Goal: Information Seeking & Learning: Learn about a topic

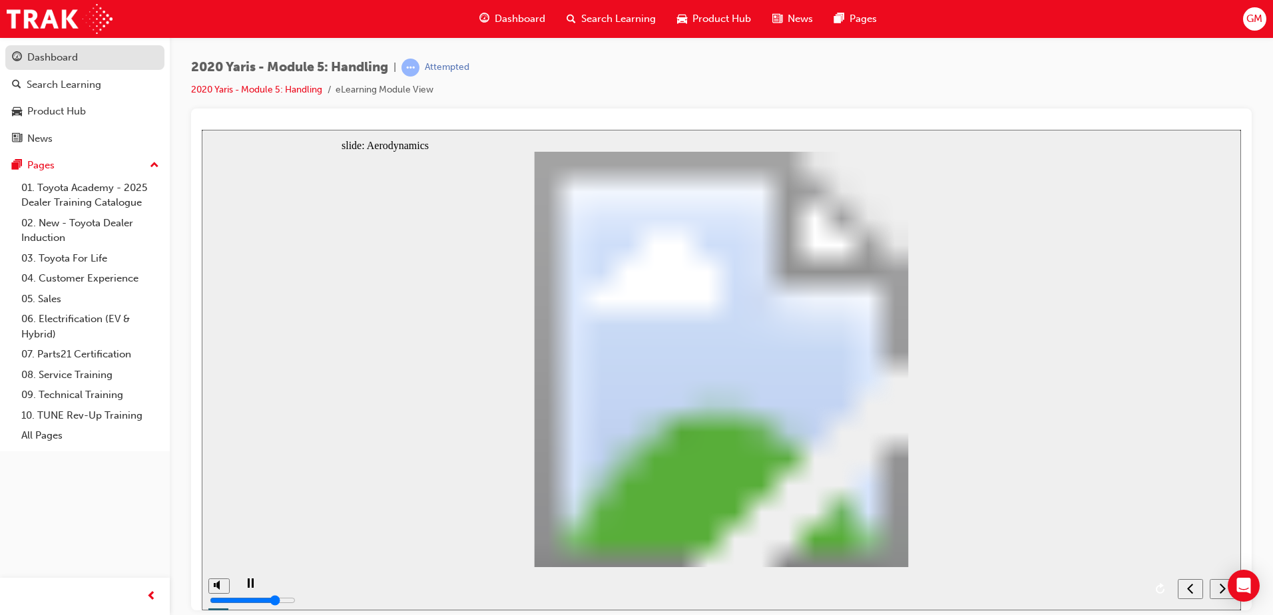
click at [66, 57] on div "Dashboard" at bounding box center [52, 57] width 51 height 15
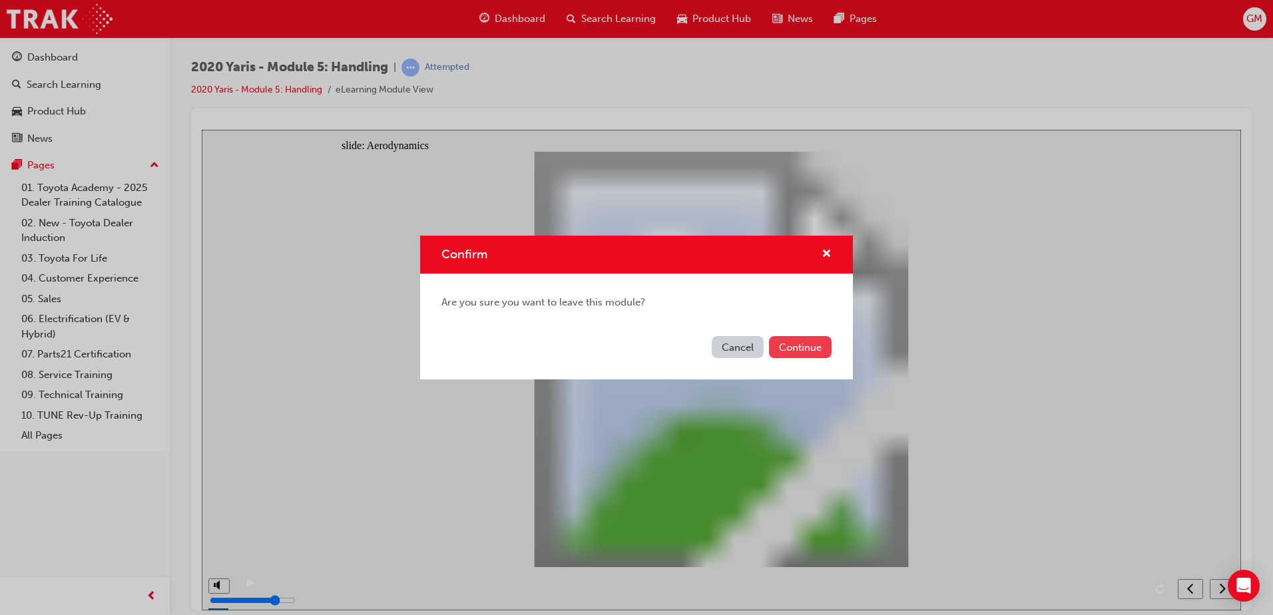
click at [797, 339] on button "Continue" at bounding box center [800, 347] width 63 height 22
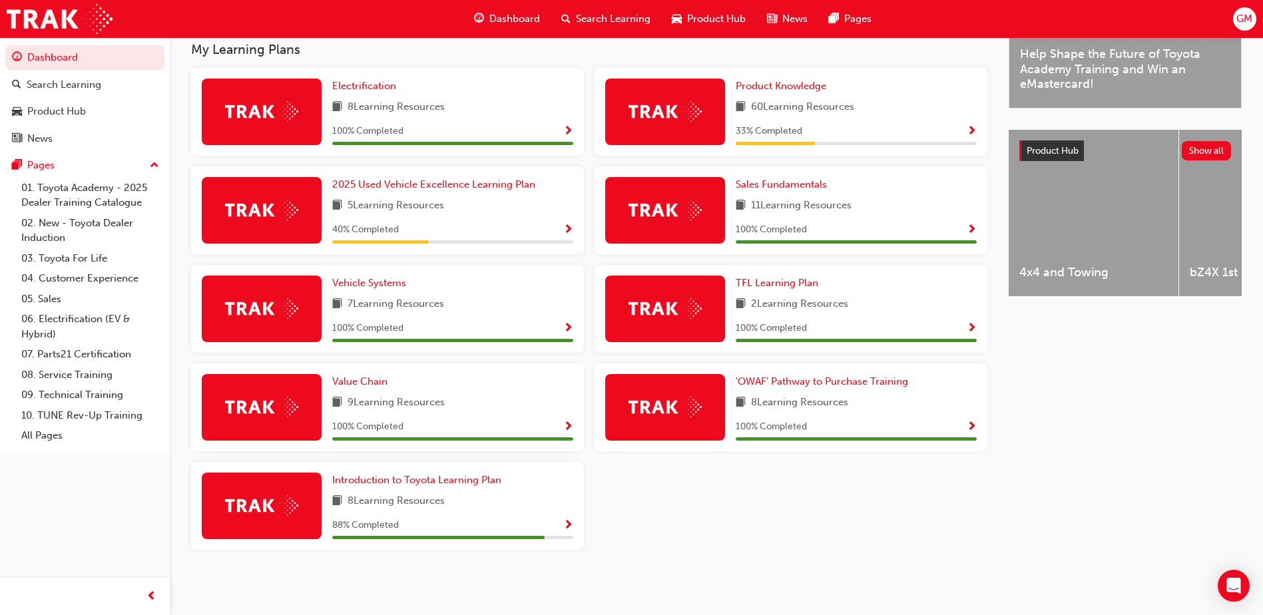
scroll to position [422, 0]
click at [971, 132] on span "Show Progress" at bounding box center [972, 132] width 10 height 12
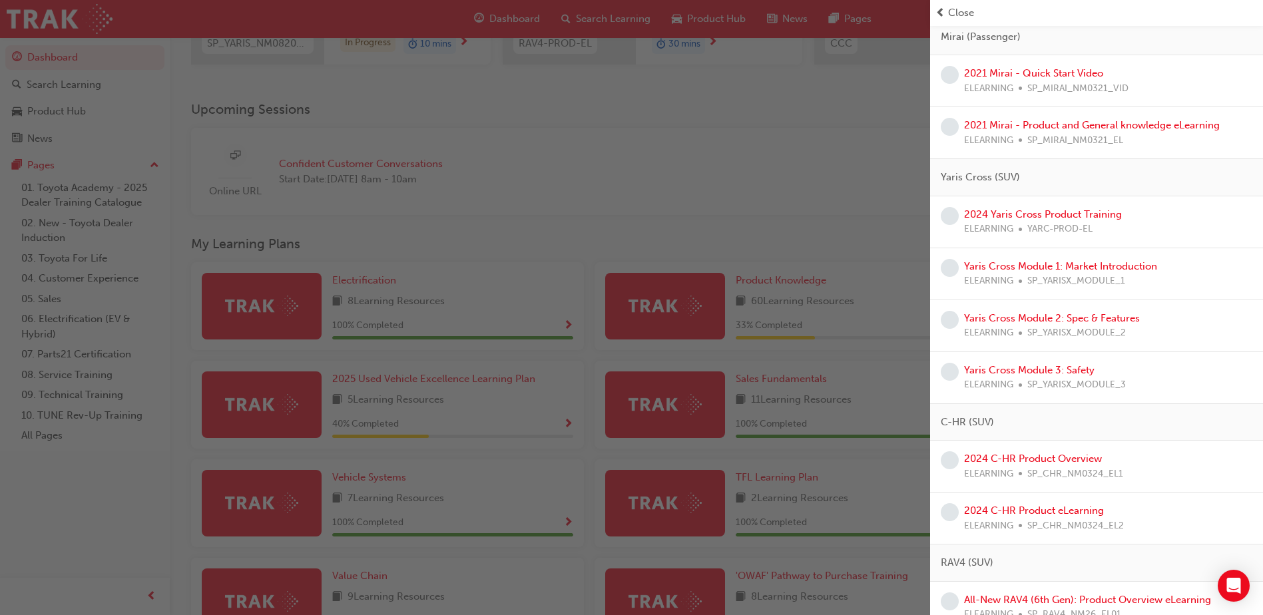
scroll to position [0, 0]
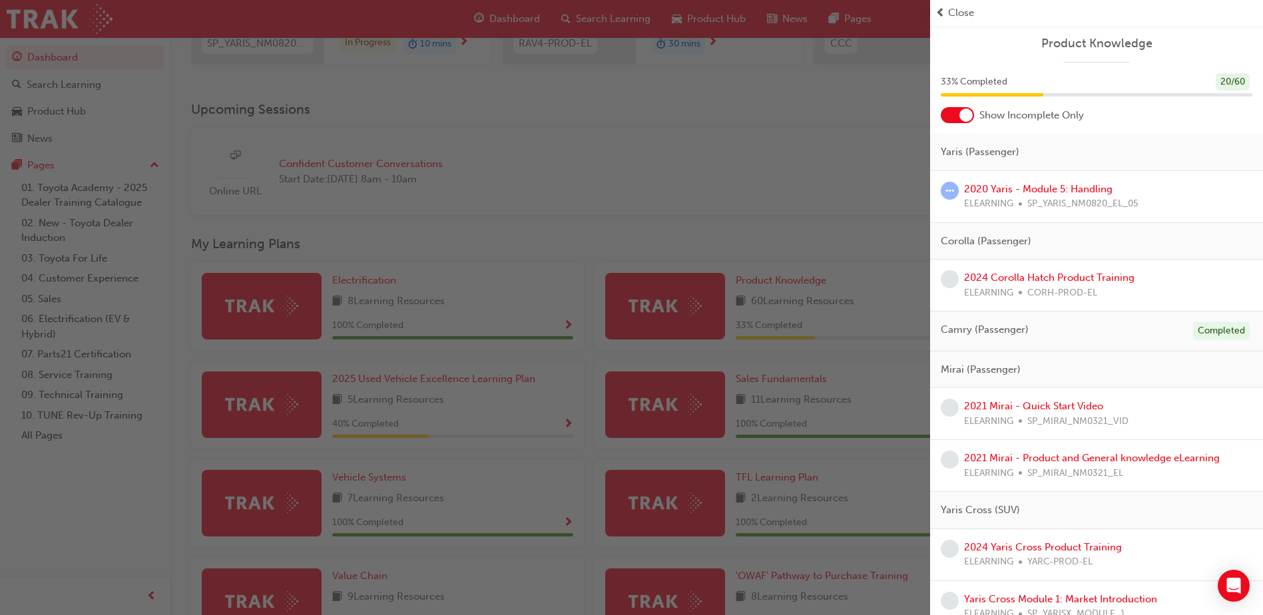
click at [592, 130] on div "button" at bounding box center [465, 307] width 930 height 615
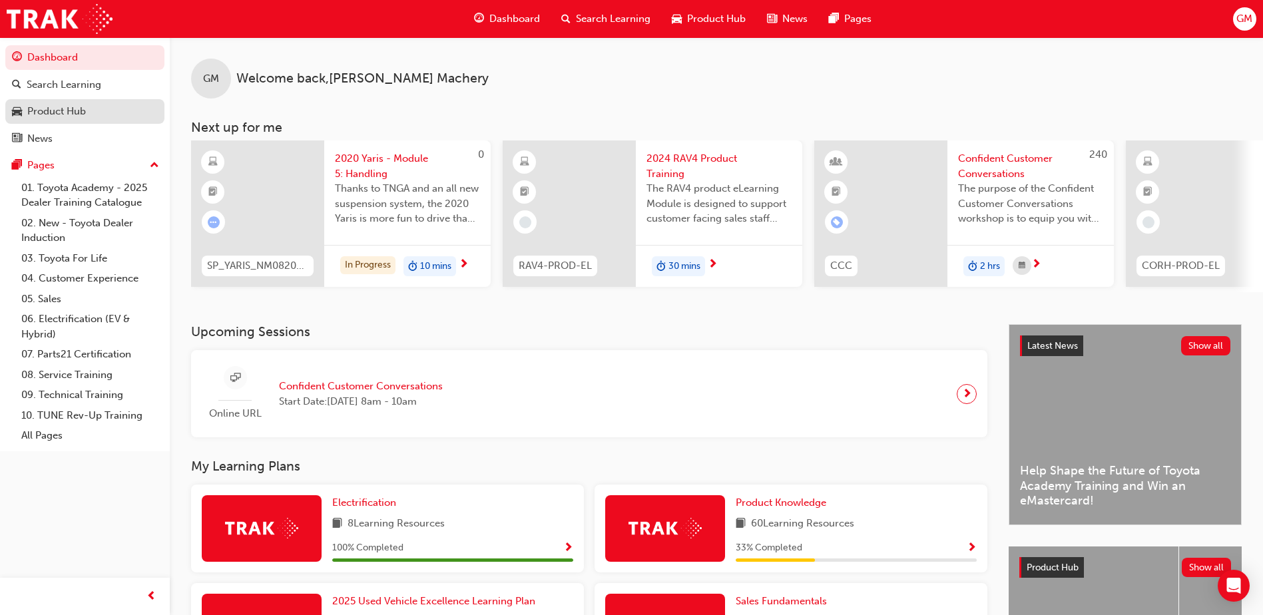
click at [64, 117] on div "Product Hub" at bounding box center [56, 111] width 59 height 15
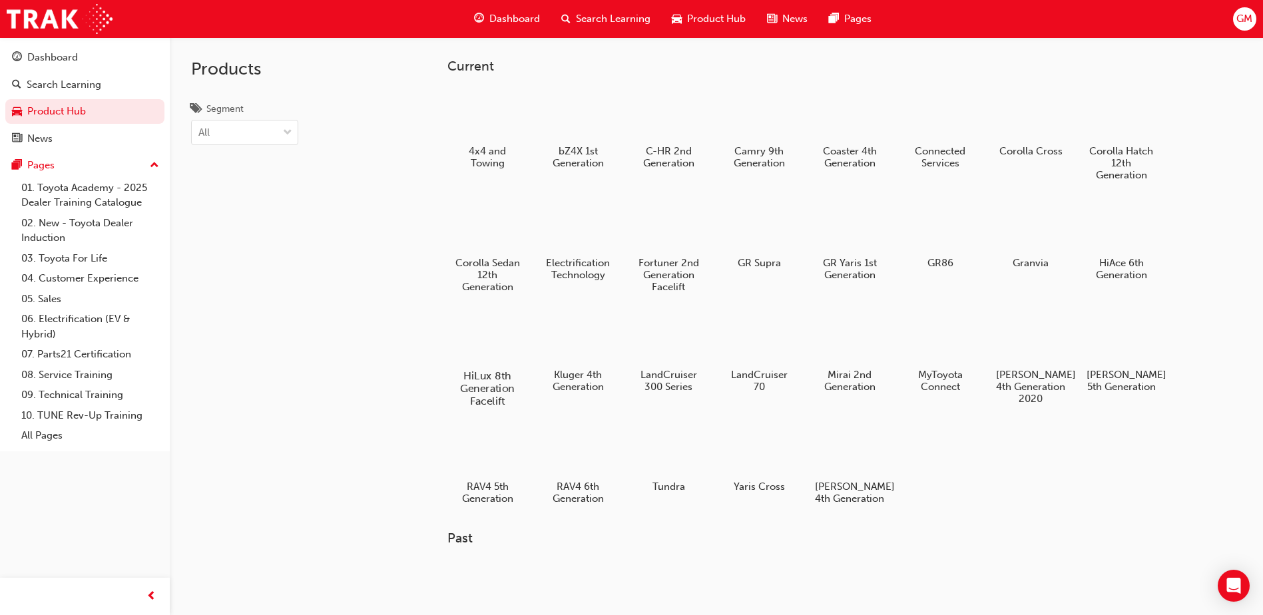
click at [487, 352] on div at bounding box center [488, 337] width 74 height 53
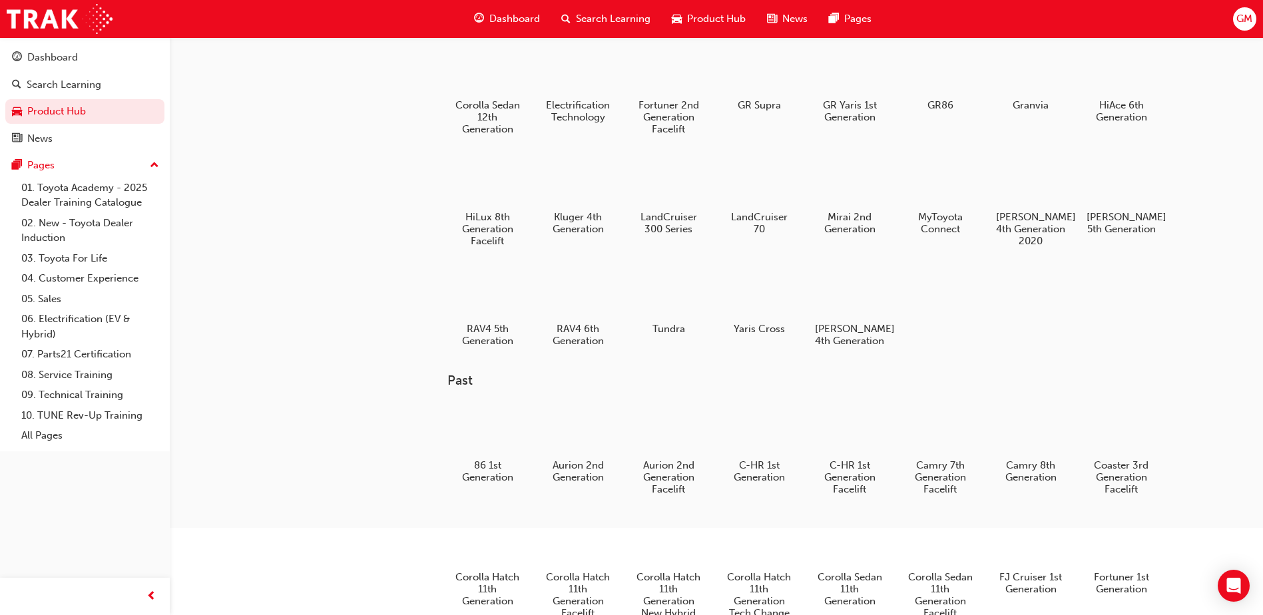
scroll to position [133, 0]
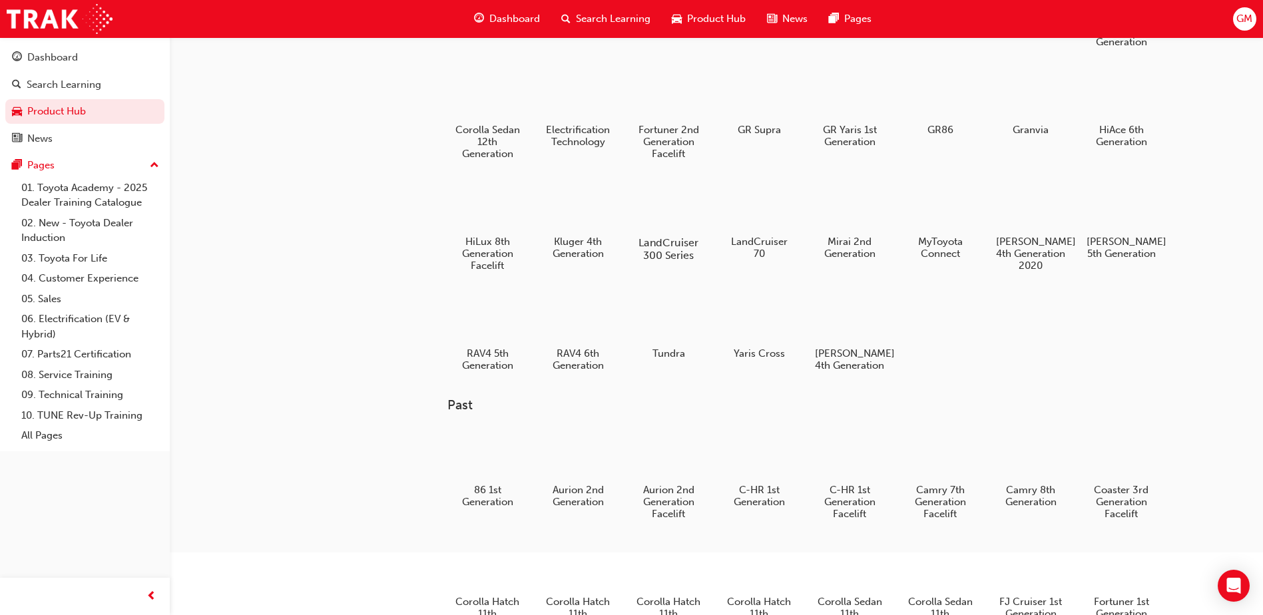
click at [674, 204] on div at bounding box center [669, 204] width 74 height 53
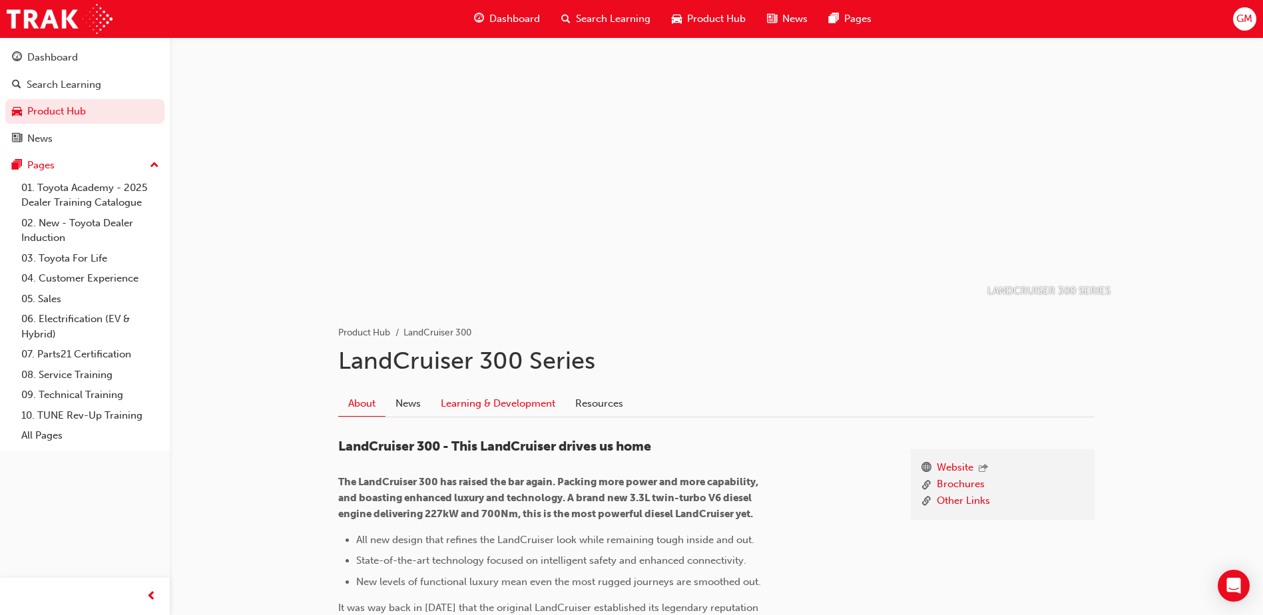
click at [473, 408] on link "Learning & Development" at bounding box center [498, 403] width 134 height 25
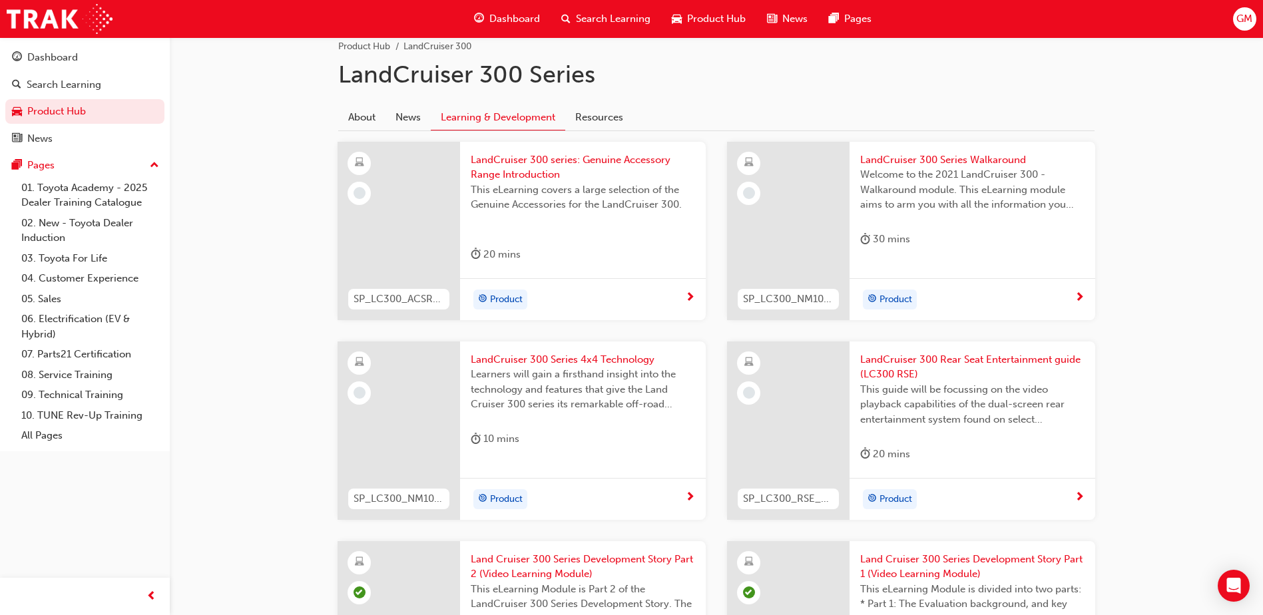
scroll to position [421, 0]
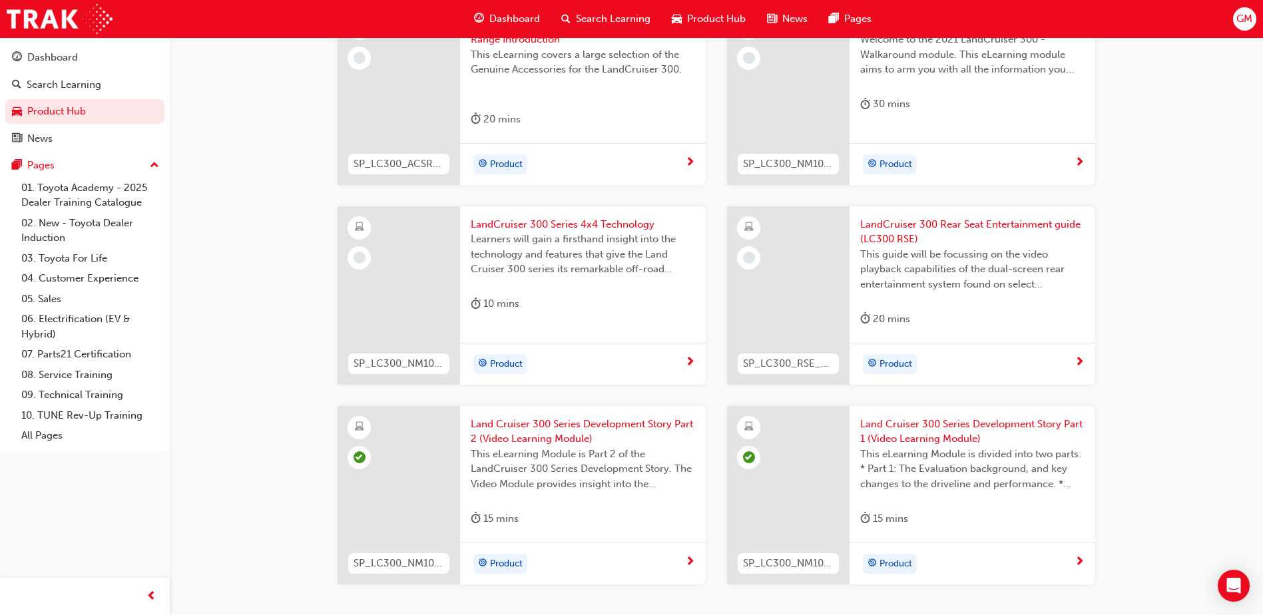
click at [624, 218] on span "LandCruiser 300 Series 4x4 Technology" at bounding box center [583, 224] width 224 height 15
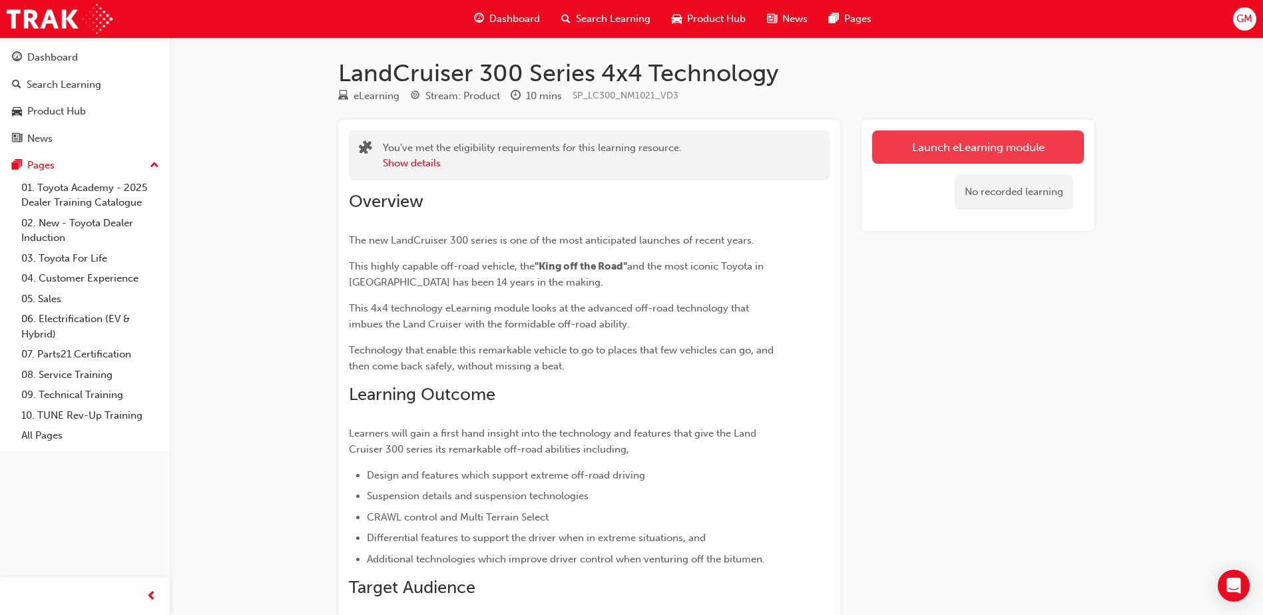
click at [967, 153] on link "Launch eLearning module" at bounding box center [978, 146] width 212 height 33
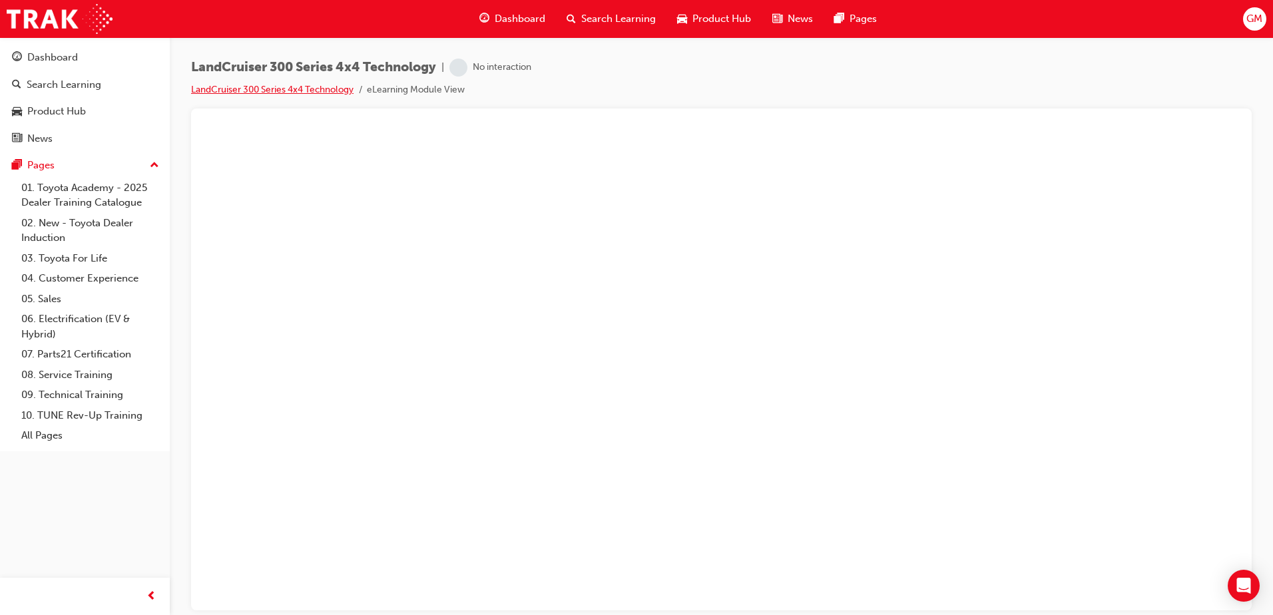
click at [227, 93] on link "LandCruiser 300 Series 4x4 Technology" at bounding box center [272, 89] width 162 height 11
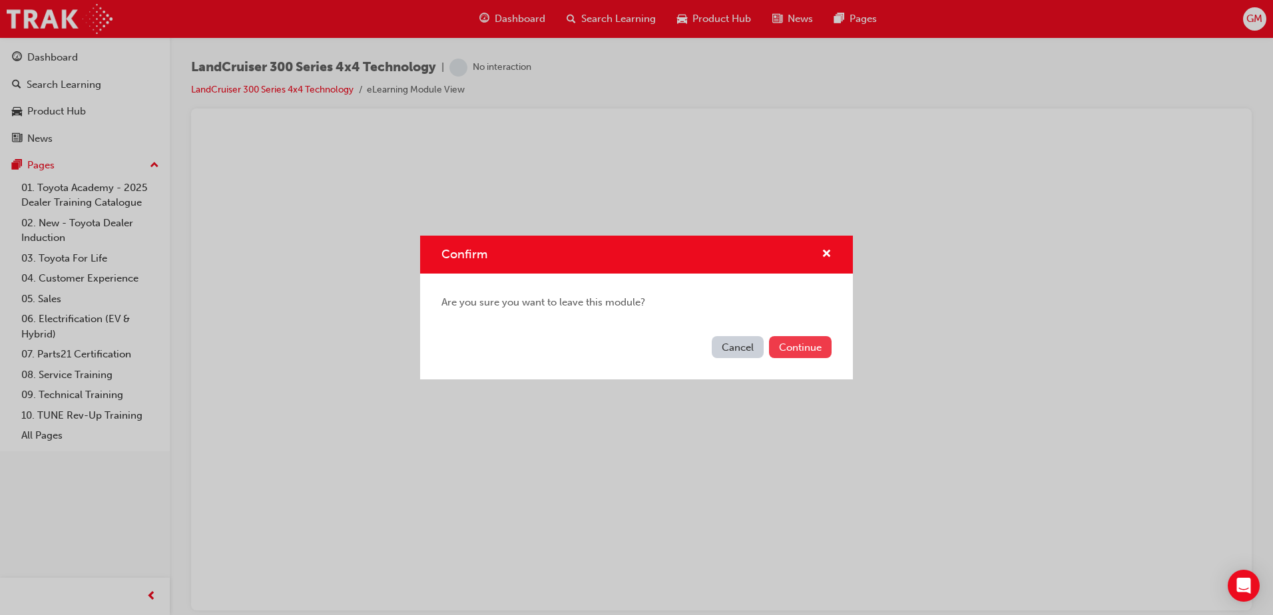
click at [810, 356] on button "Continue" at bounding box center [800, 347] width 63 height 22
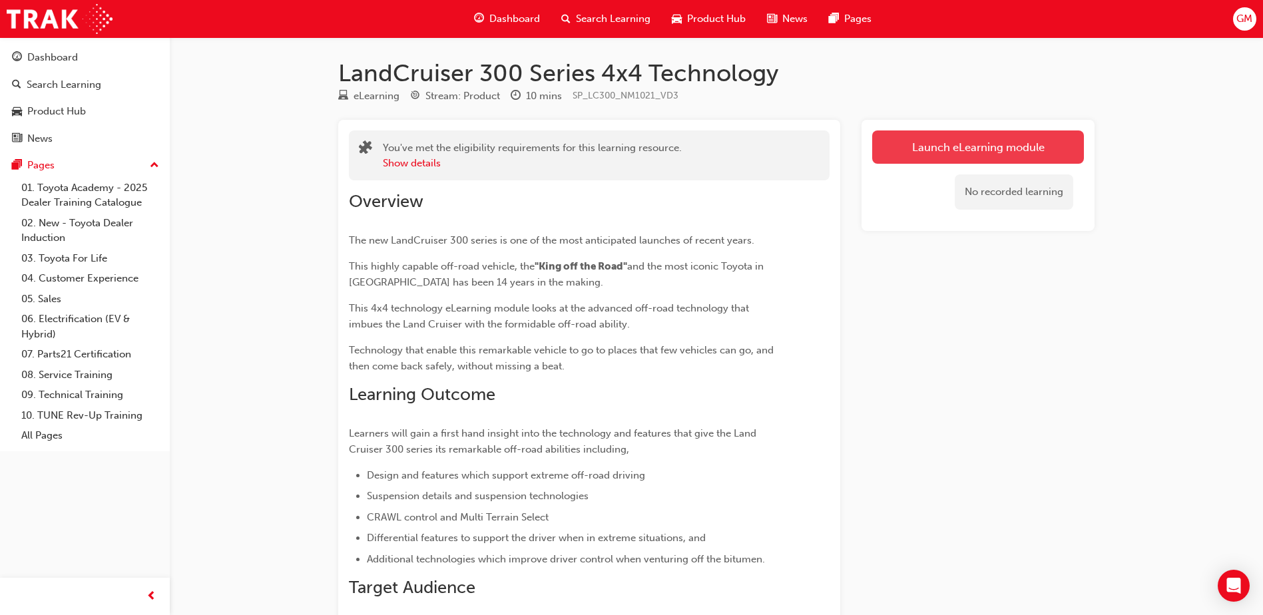
click at [985, 156] on link "Launch eLearning module" at bounding box center [978, 146] width 212 height 33
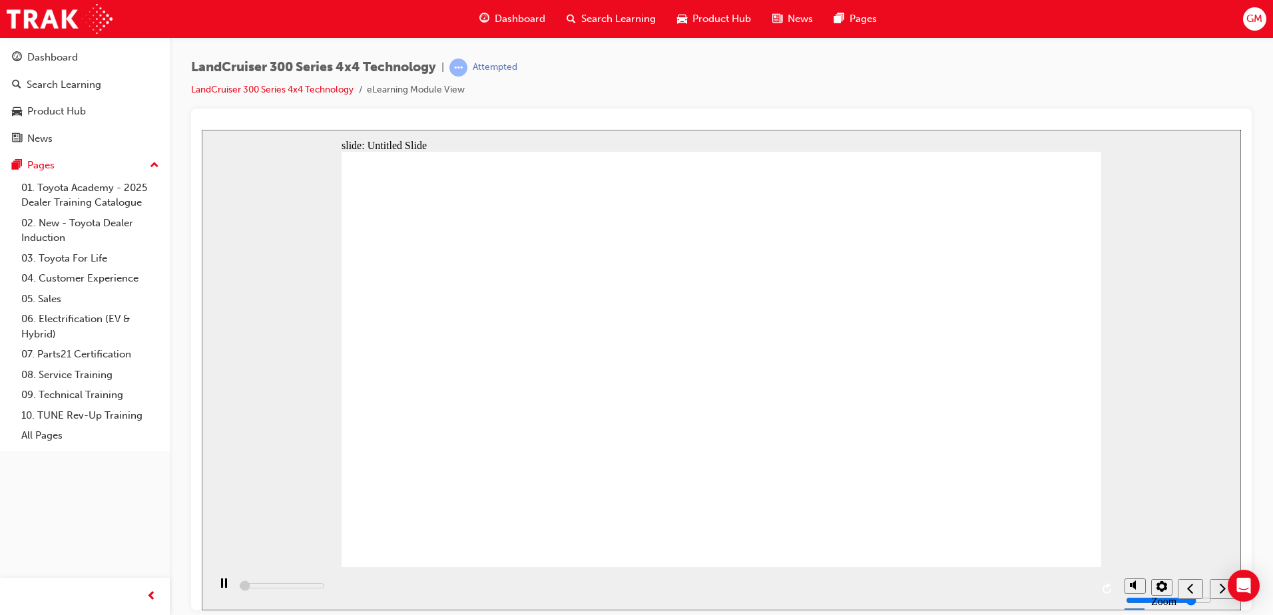
type input "10300"
click at [214, 589] on div "play/pause" at bounding box center [223, 589] width 23 height 23
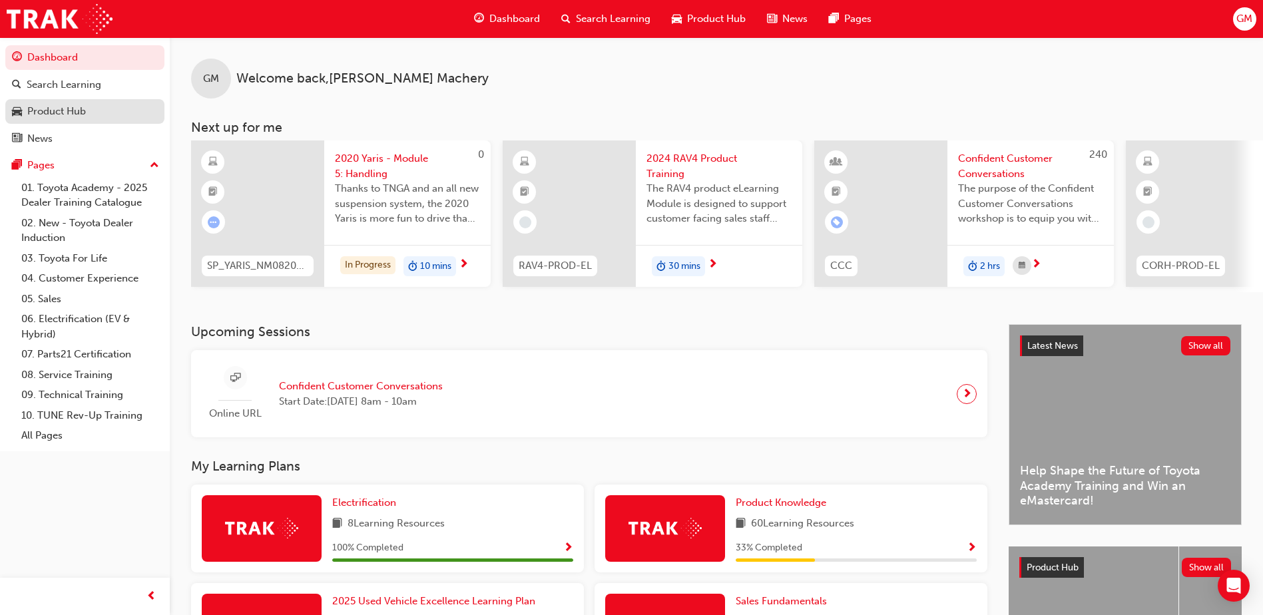
click at [52, 118] on div "Product Hub" at bounding box center [56, 111] width 59 height 15
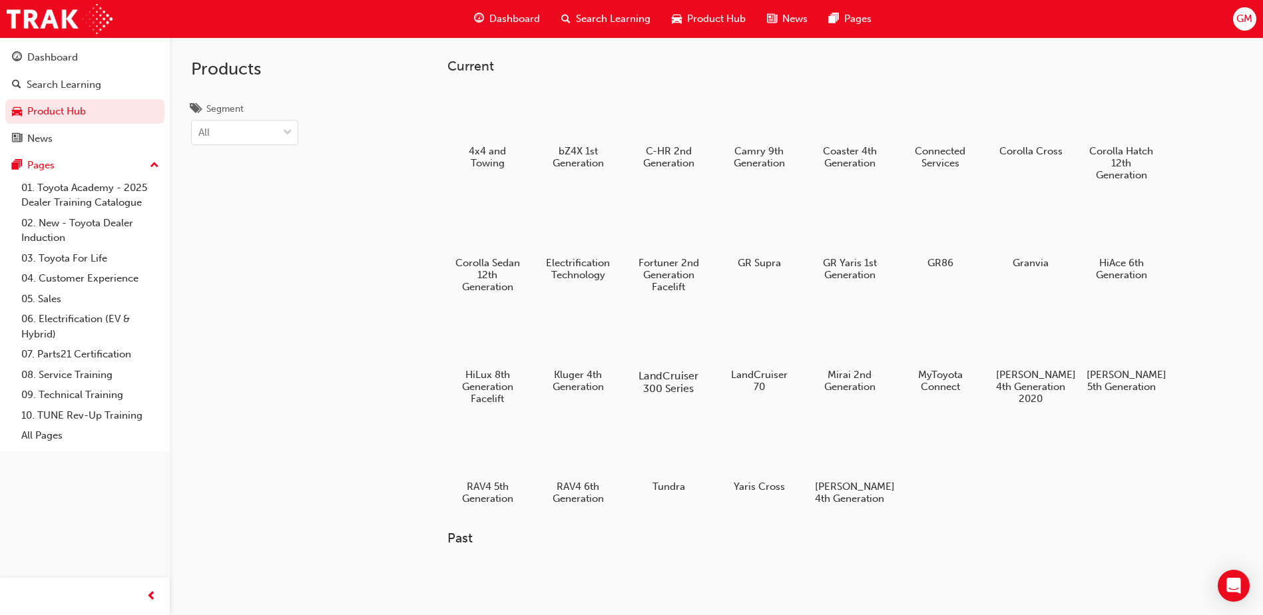
click at [676, 342] on div at bounding box center [669, 337] width 74 height 53
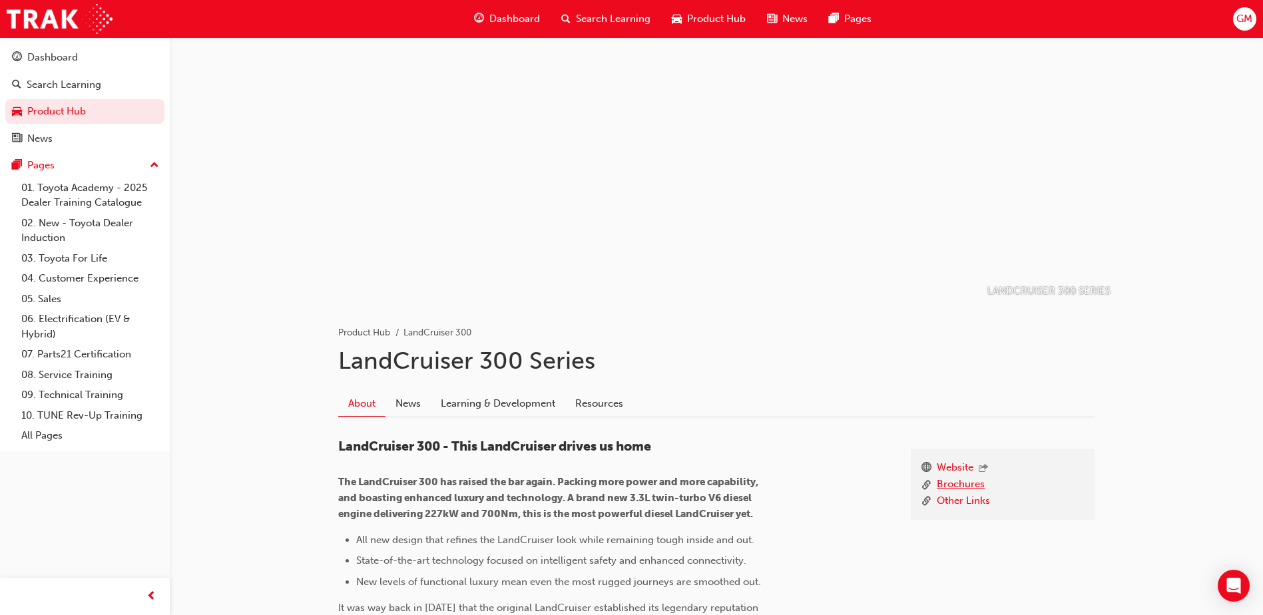
click at [962, 479] on link "Brochures" at bounding box center [961, 485] width 48 height 17
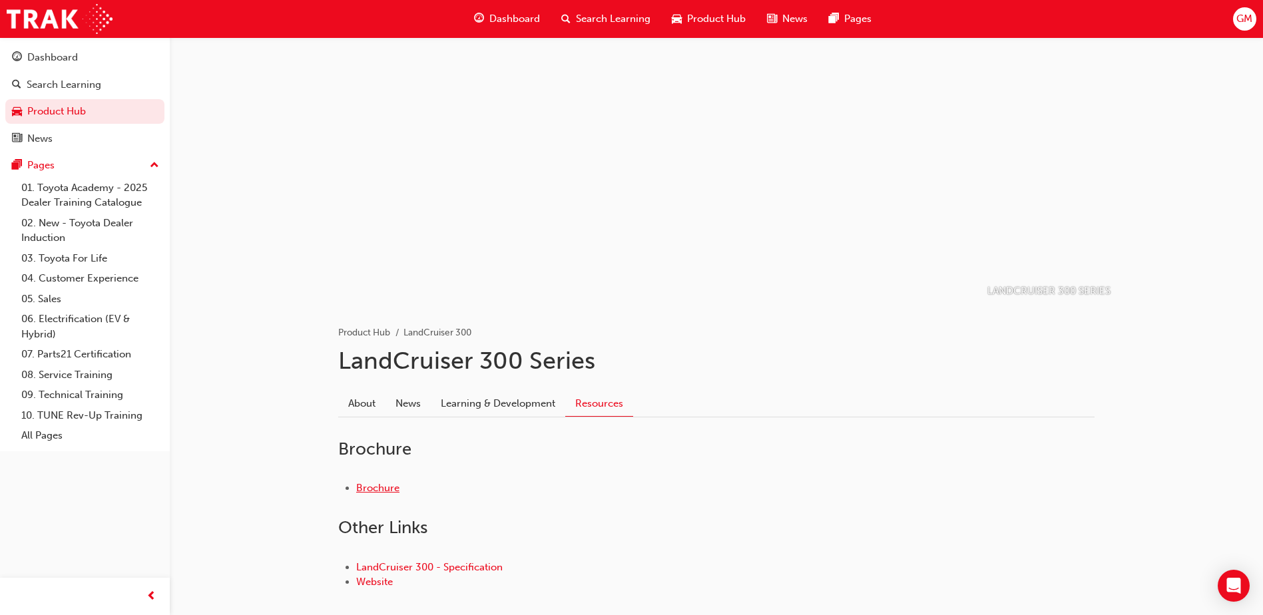
click at [387, 493] on link "Brochure" at bounding box center [377, 488] width 43 height 12
